Goal: Task Accomplishment & Management: Use online tool/utility

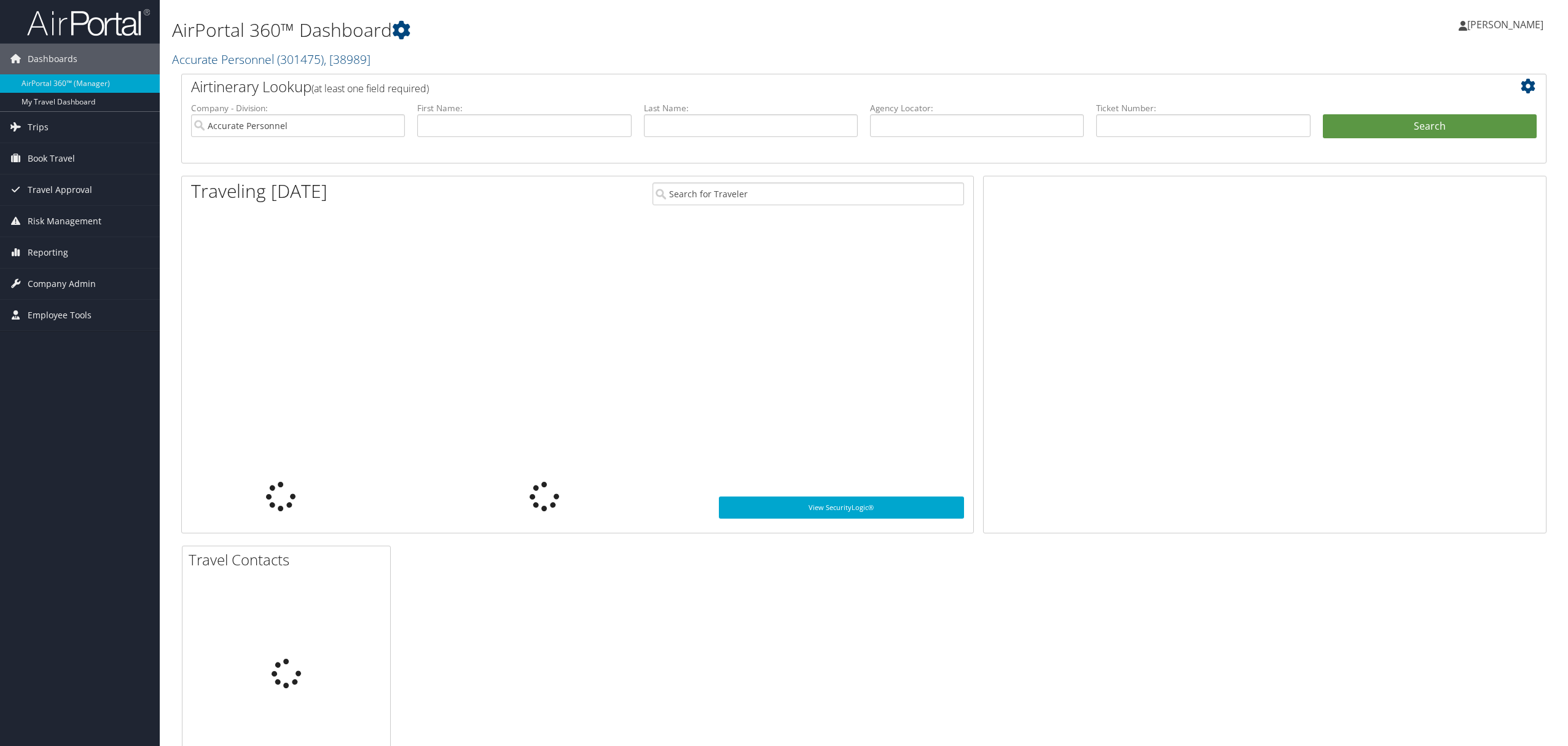
click at [1522, 23] on span "[PERSON_NAME]" at bounding box center [1505, 25] width 76 height 14
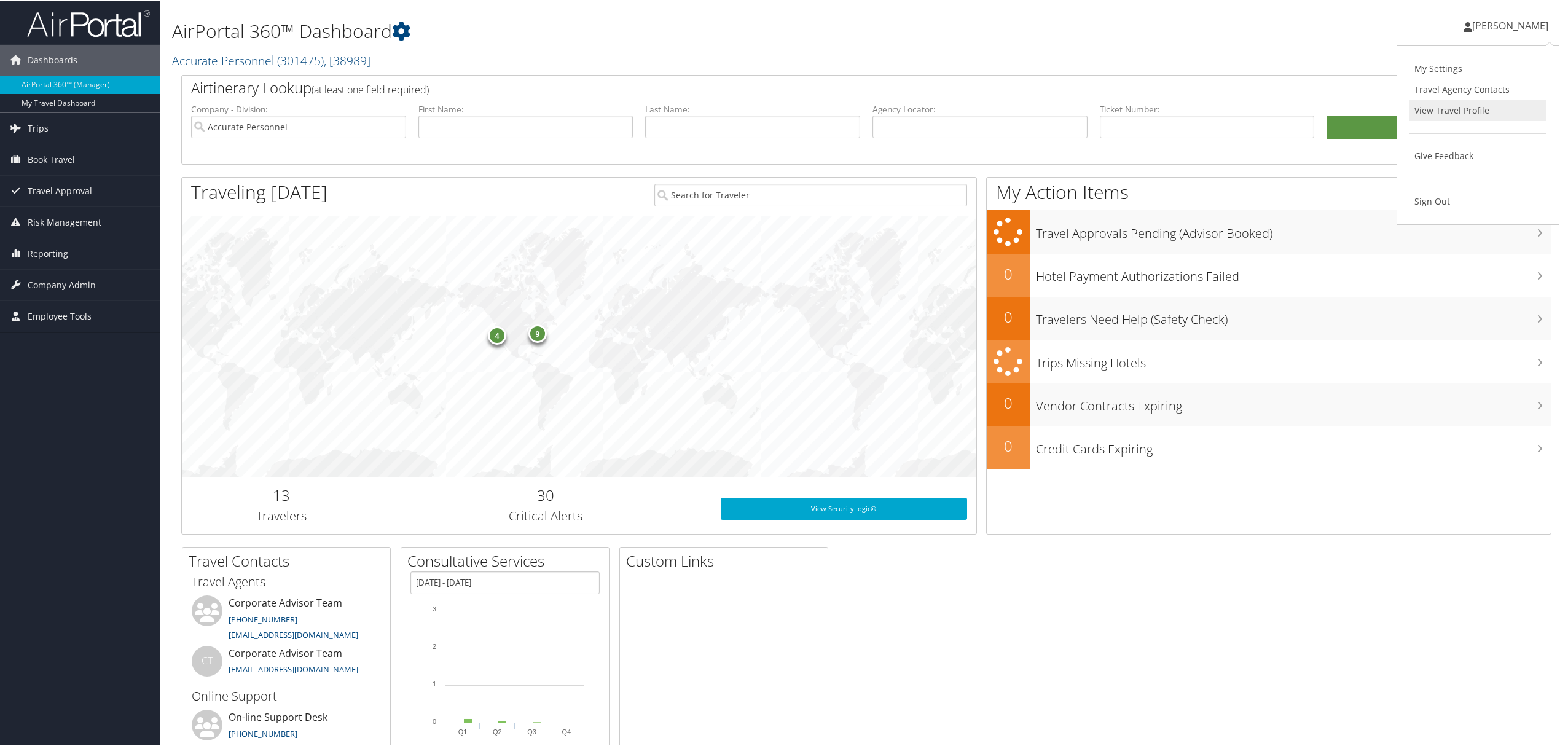
click at [1448, 107] on link "View Travel Profile" at bounding box center [1478, 109] width 137 height 21
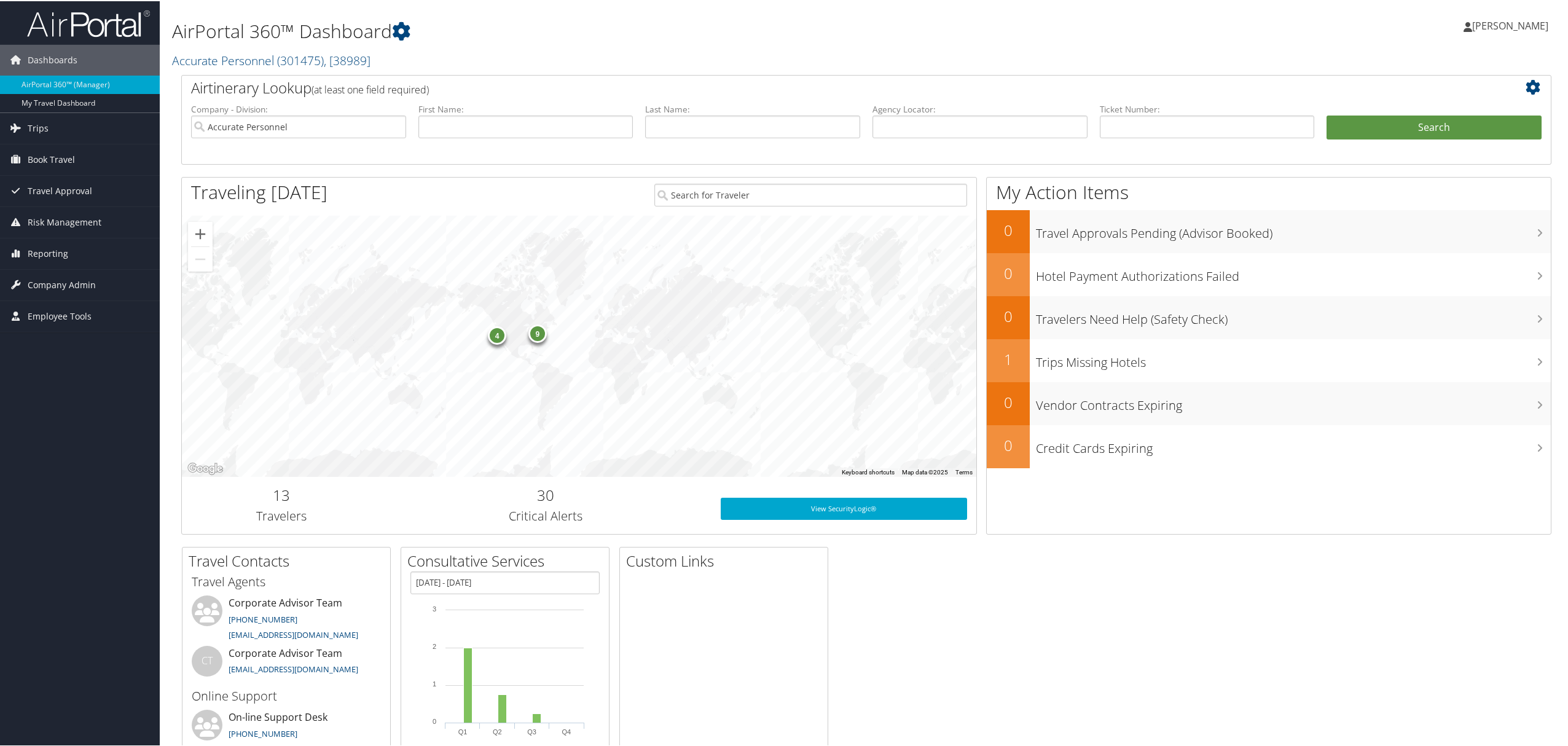
click at [1493, 35] on link "[PERSON_NAME]" at bounding box center [1512, 24] width 97 height 37
click at [1426, 109] on link "View Travel Profile" at bounding box center [1478, 109] width 137 height 21
click at [55, 124] on link "Trips" at bounding box center [80, 126] width 159 height 30
click at [47, 191] on link "Past Trips" at bounding box center [80, 188] width 159 height 18
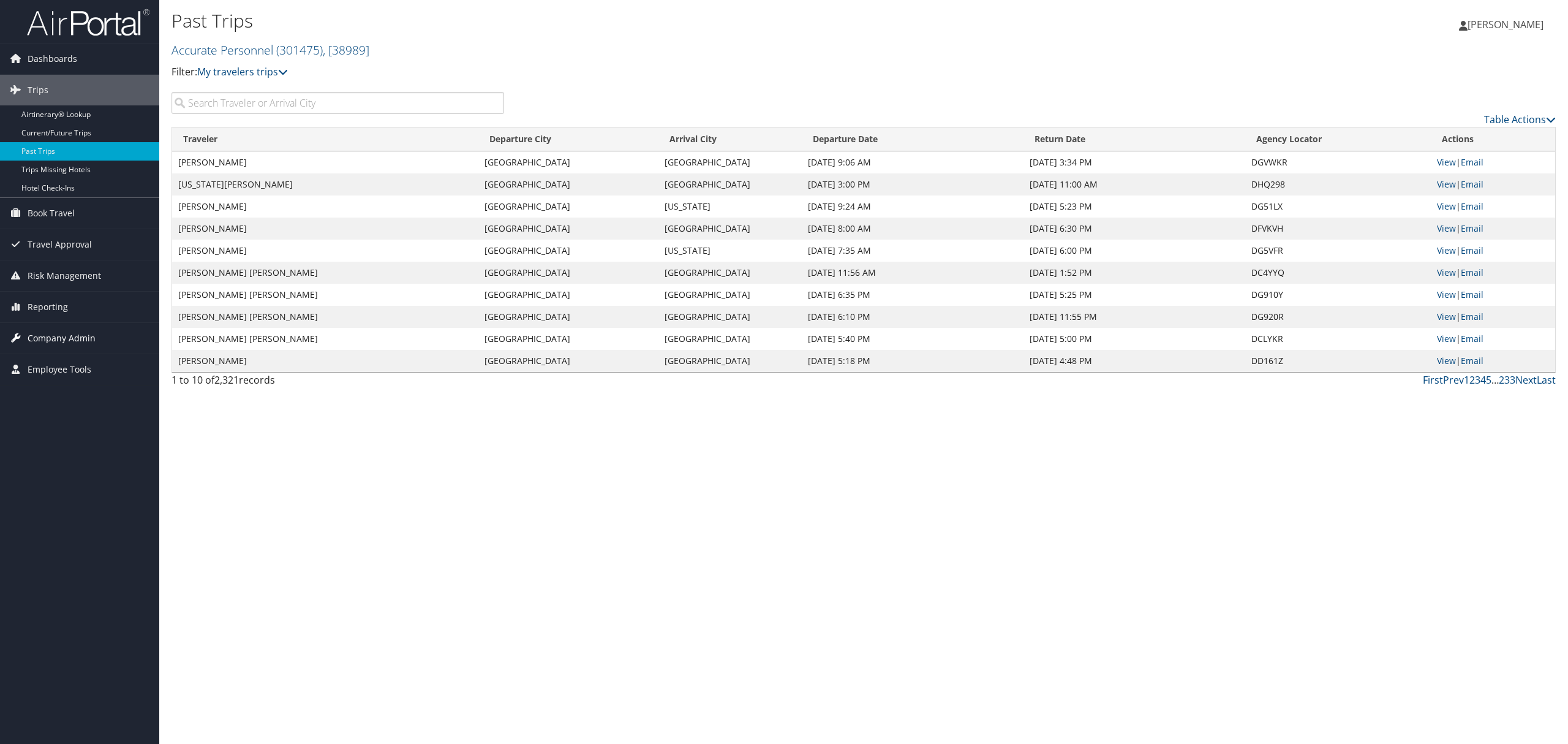
click at [61, 341] on span "Company Admin" at bounding box center [61, 338] width 68 height 30
click at [42, 310] on span "Reporting" at bounding box center [48, 307] width 41 height 30
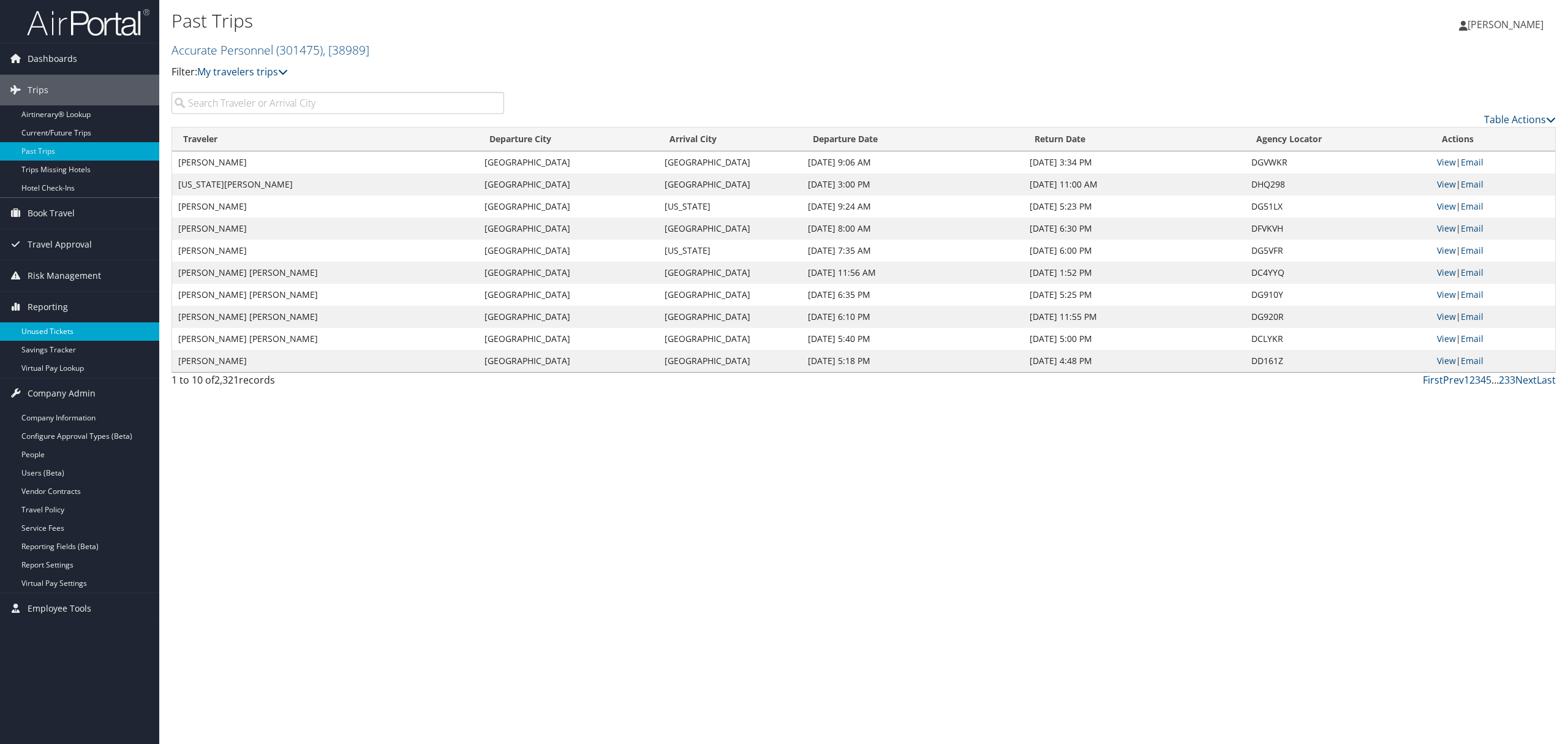
click at [41, 336] on link "Unused Tickets" at bounding box center [79, 331] width 159 height 18
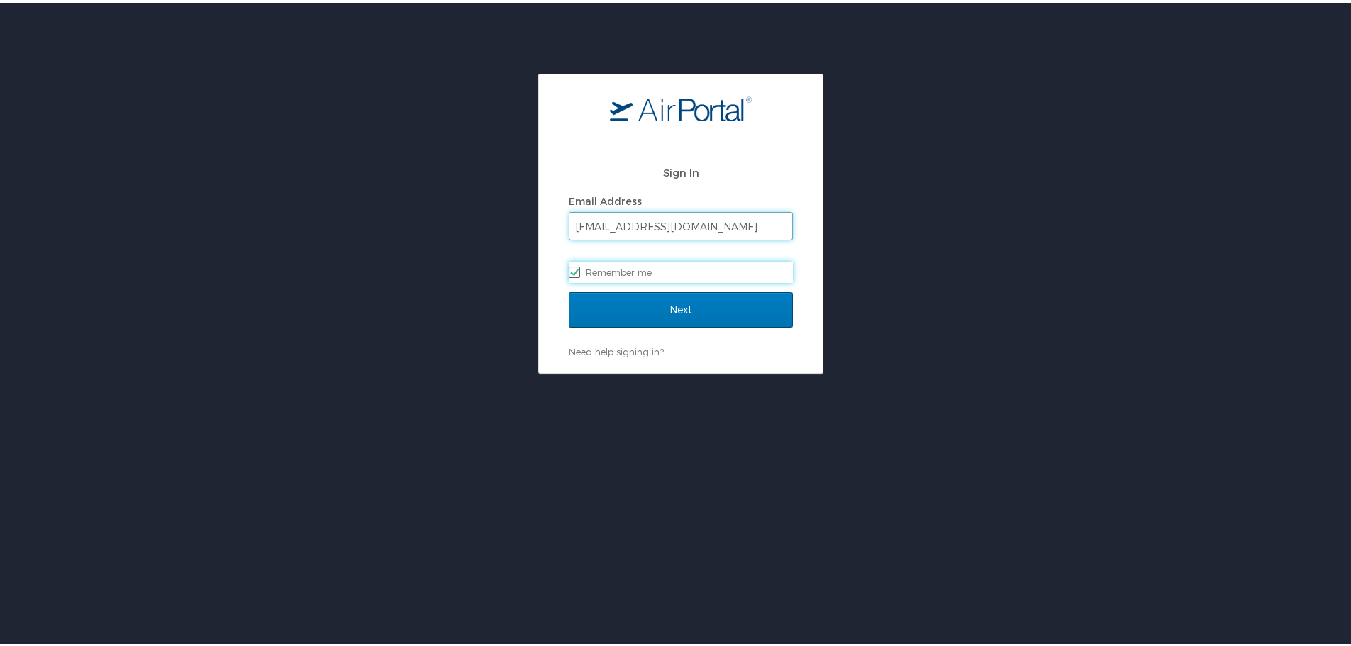
click at [664, 216] on input "[EMAIL_ADDRESS][DOMAIN_NAME]" at bounding box center [680, 223] width 223 height 27
type input "[EMAIL_ADDRESS][DOMAIN_NAME]"
click at [687, 266] on label "Remember me" at bounding box center [681, 269] width 224 height 21
click at [578, 266] on input "Remember me" at bounding box center [573, 268] width 9 height 9
checkbox input "true"
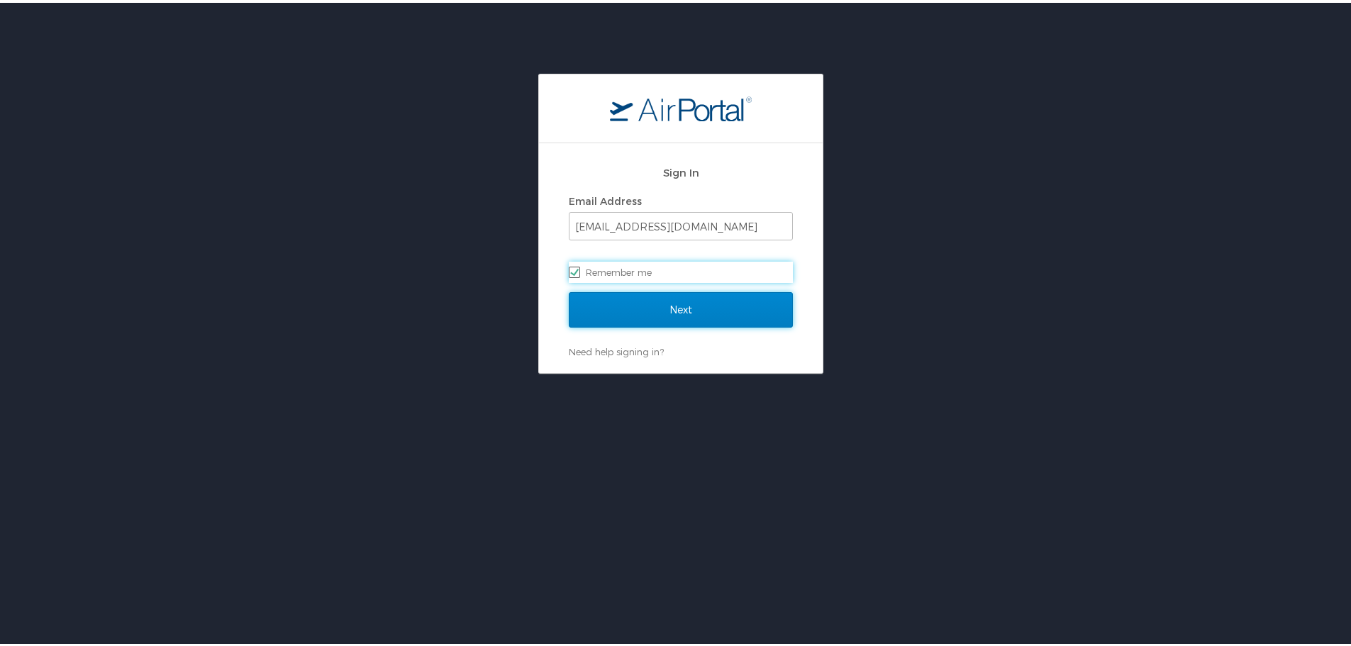
click at [636, 316] on input "Next" at bounding box center [681, 306] width 224 height 35
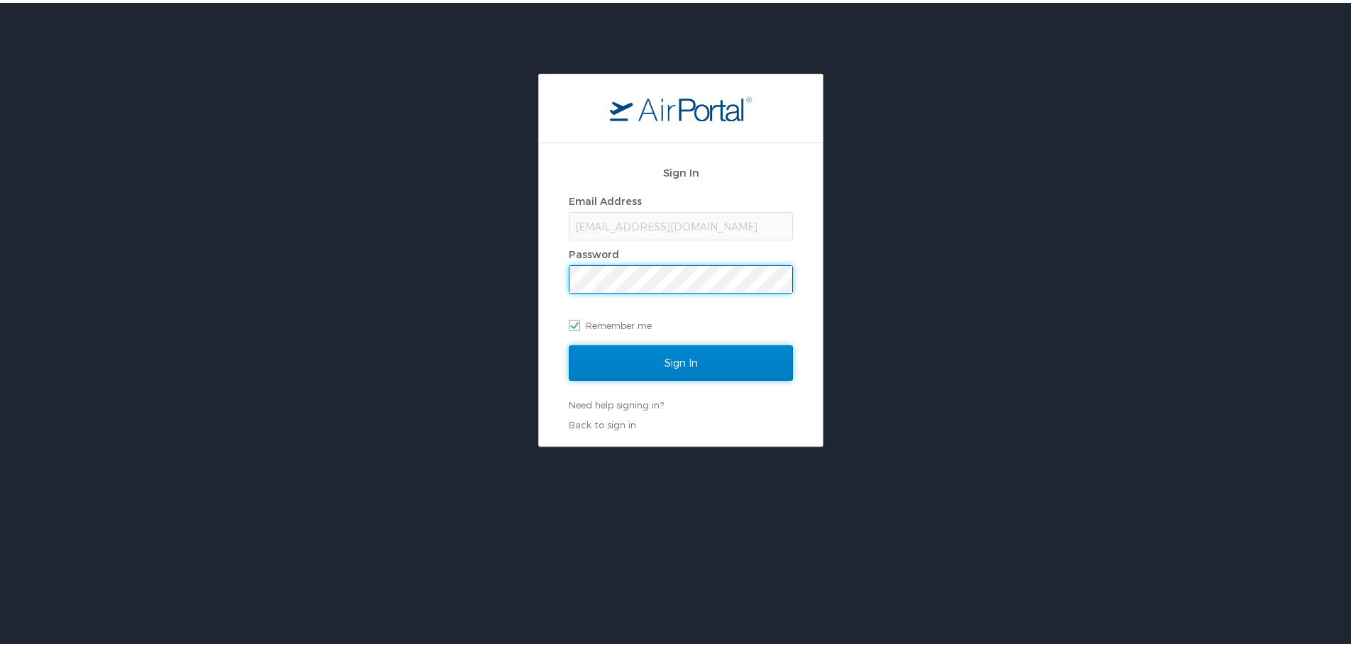
click at [660, 352] on input "Sign In" at bounding box center [681, 360] width 224 height 35
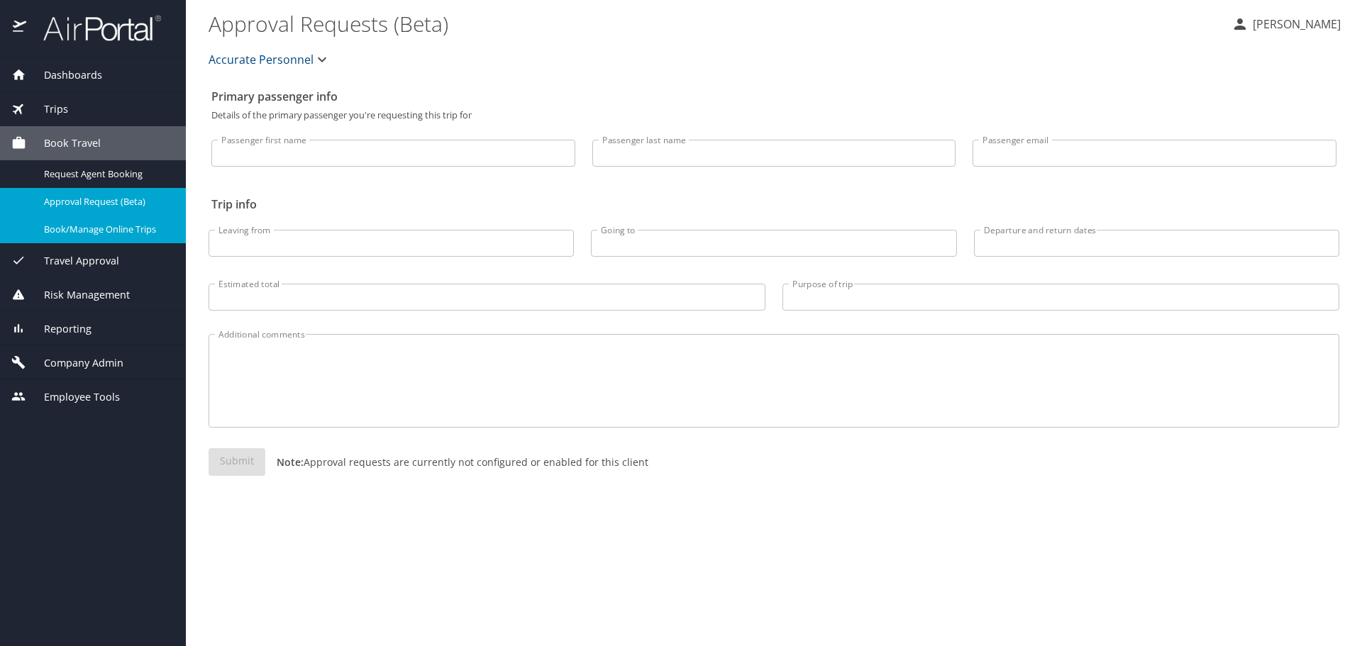
click at [127, 228] on span "Book/Manage Online Trips" at bounding box center [106, 229] width 125 height 13
click at [632, 406] on textarea "Additional comments" at bounding box center [773, 380] width 1110 height 67
click at [69, 313] on div "Reporting" at bounding box center [93, 328] width 186 height 34
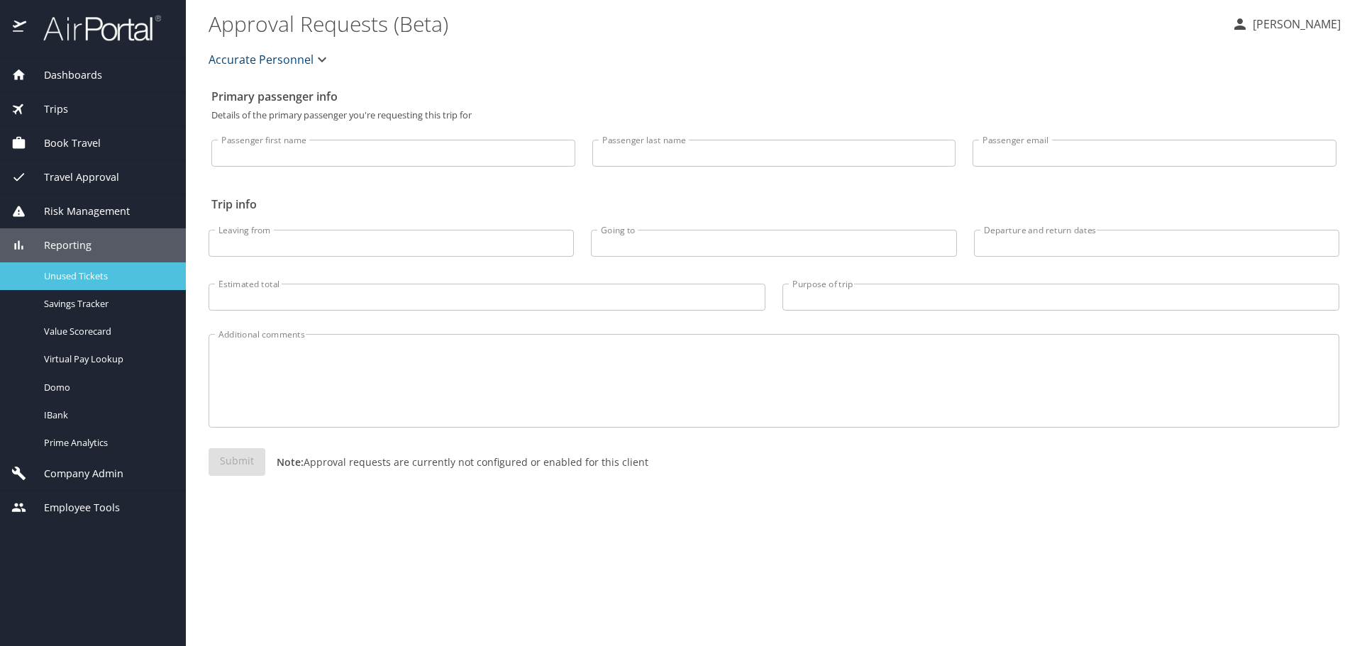
click at [94, 272] on span "Unused Tickets" at bounding box center [106, 275] width 125 height 13
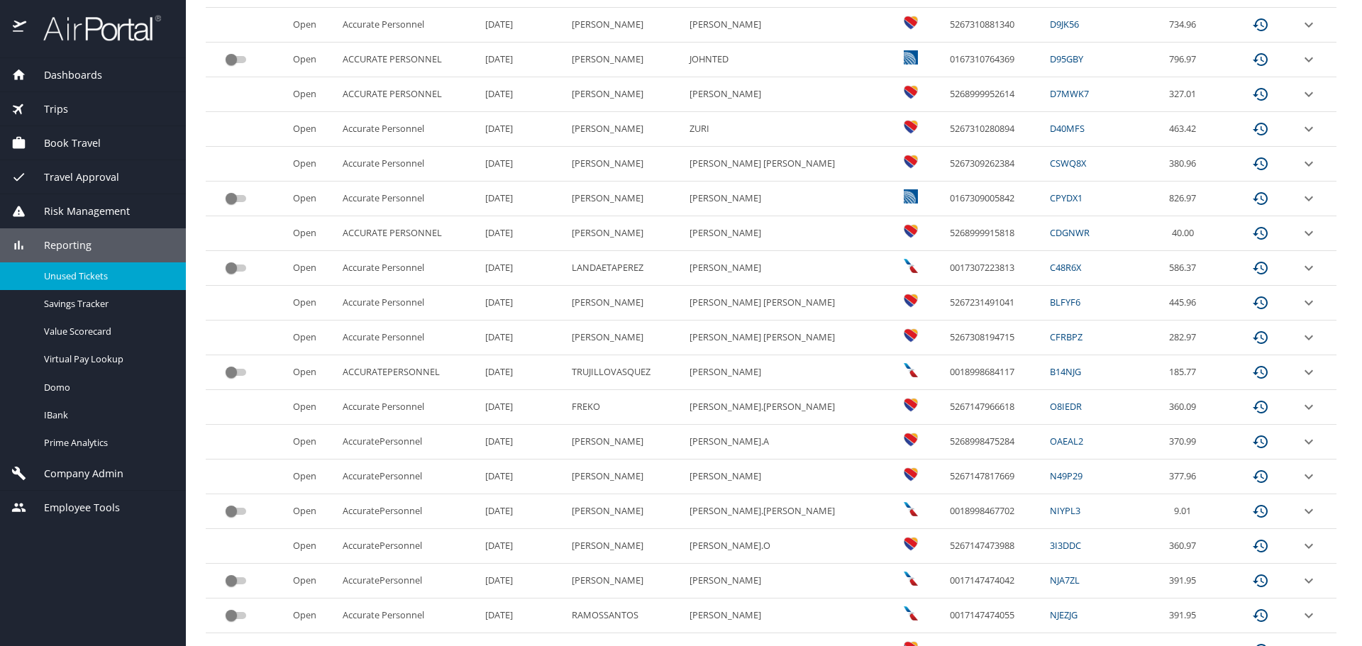
scroll to position [142, 0]
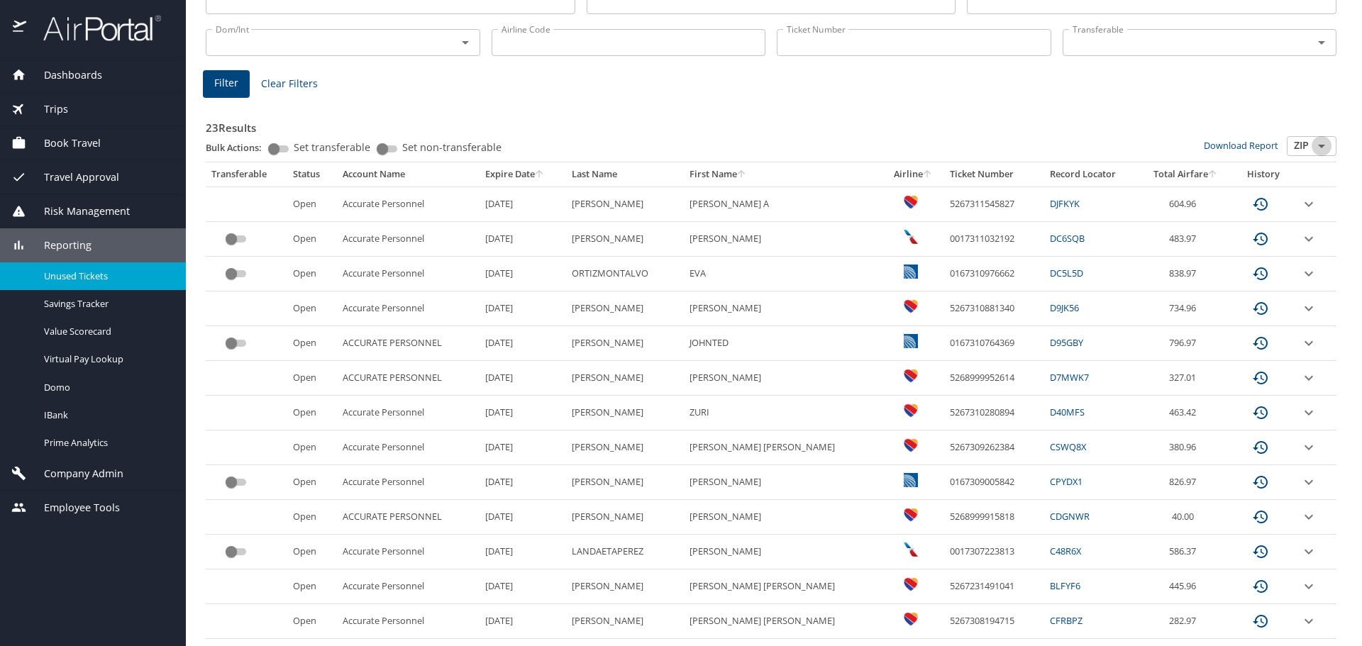
click at [1313, 150] on icon "Open" at bounding box center [1321, 146] width 17 height 17
click at [1297, 189] on li "ZIP" at bounding box center [1301, 187] width 50 height 19
click at [1311, 137] on div at bounding box center [1320, 146] width 18 height 20
click at [1301, 147] on div "ZIP ​" at bounding box center [1311, 146] width 50 height 20
click at [1299, 167] on li "CSV" at bounding box center [1301, 168] width 50 height 19
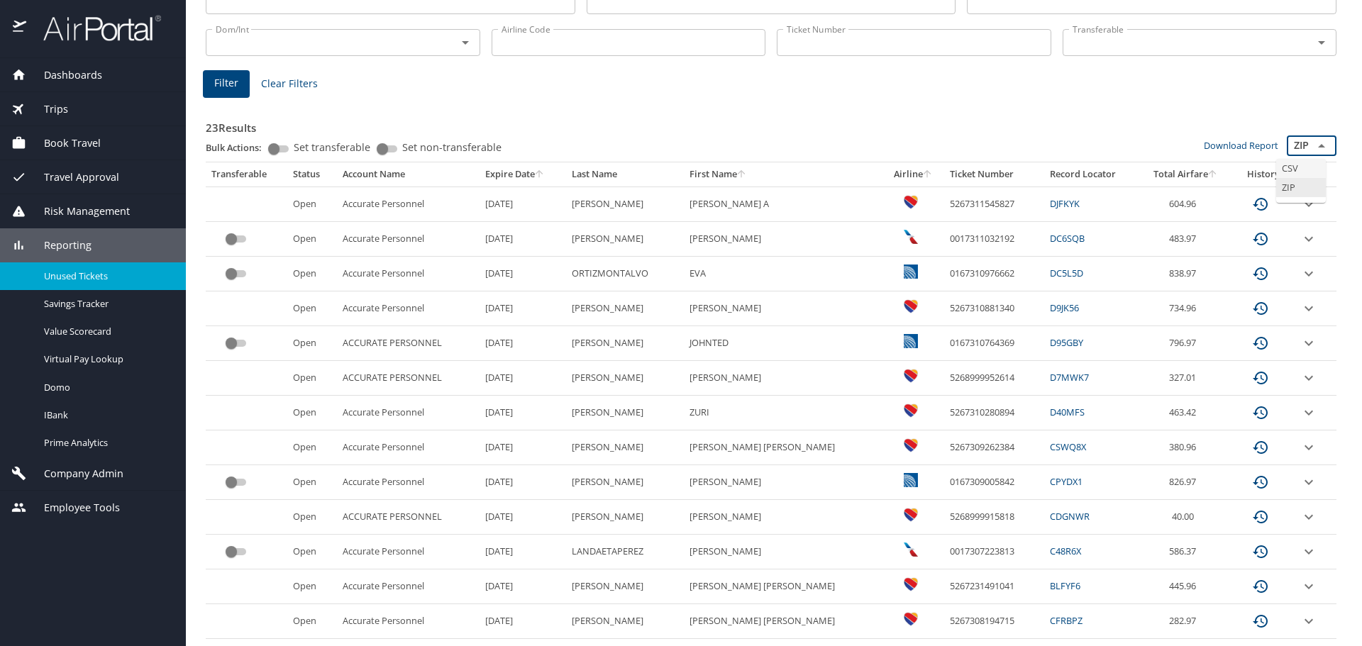
type input "CSV"
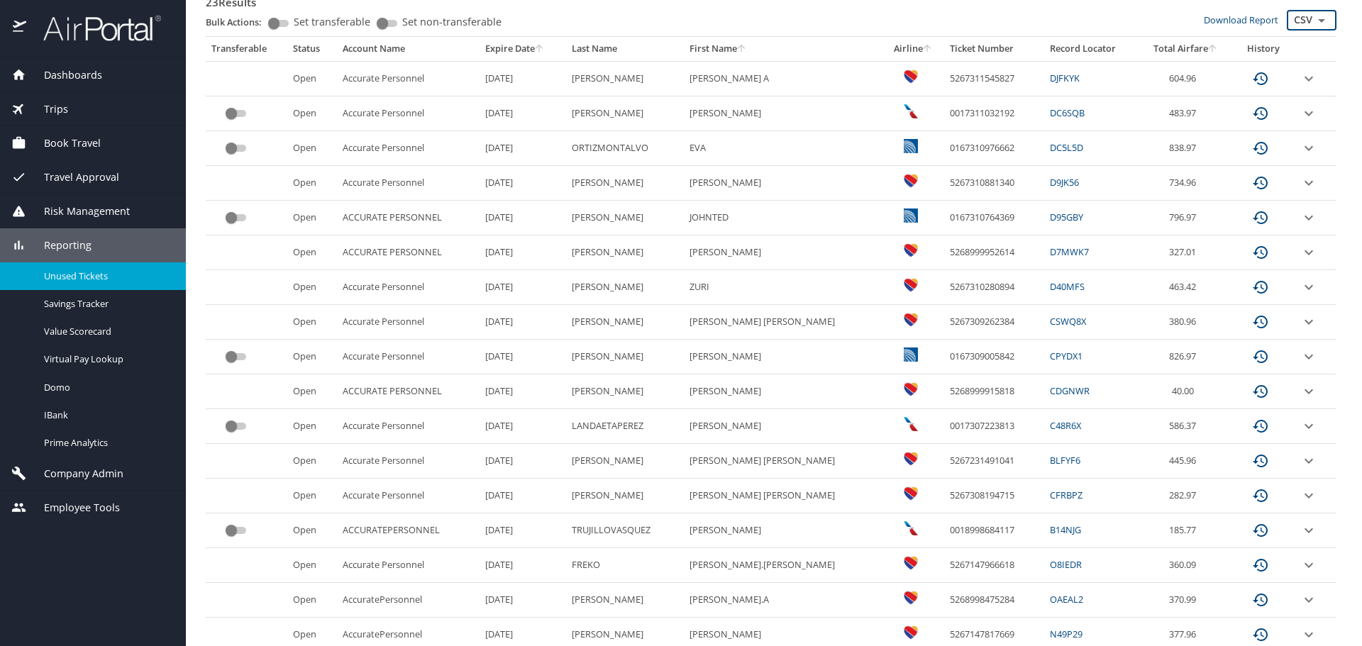
scroll to position [242, 0]
